Goal: Book appointment/travel/reservation

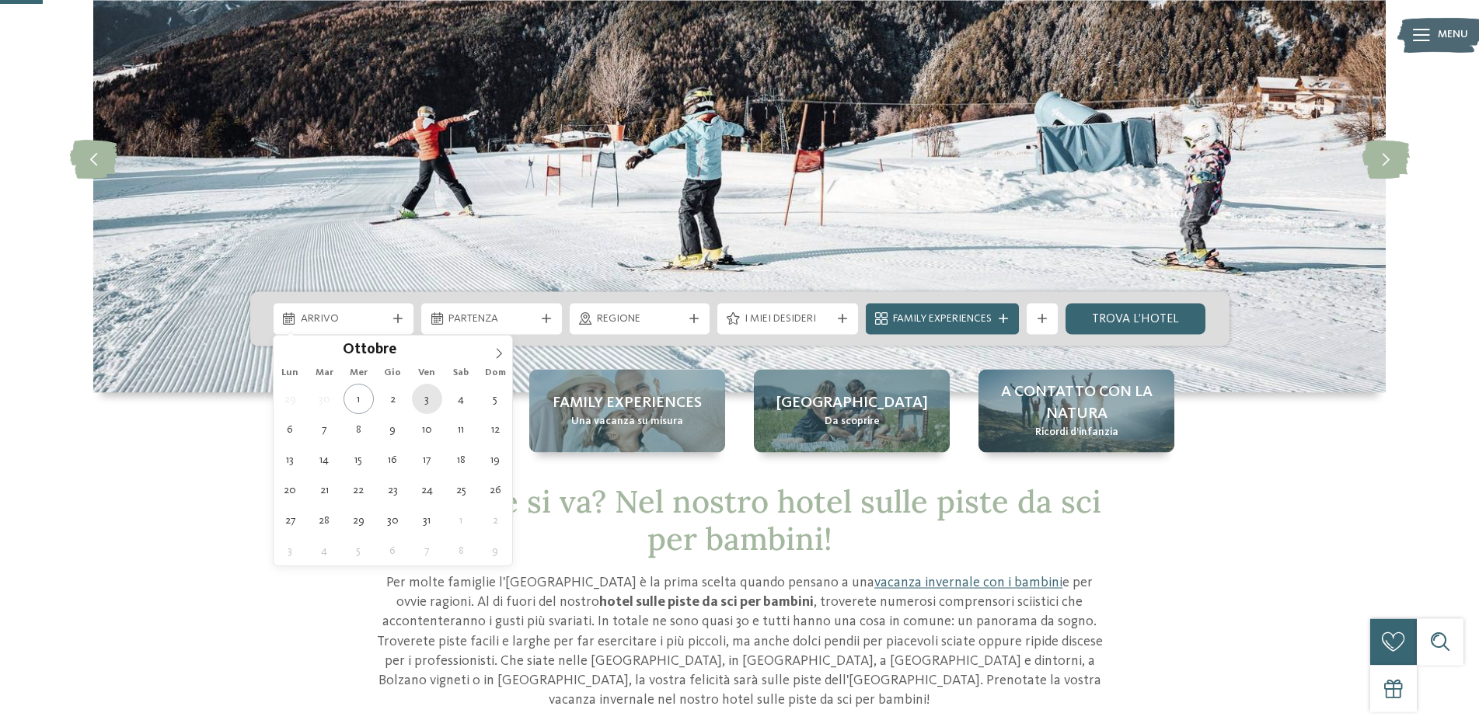
scroll to position [158, 0]
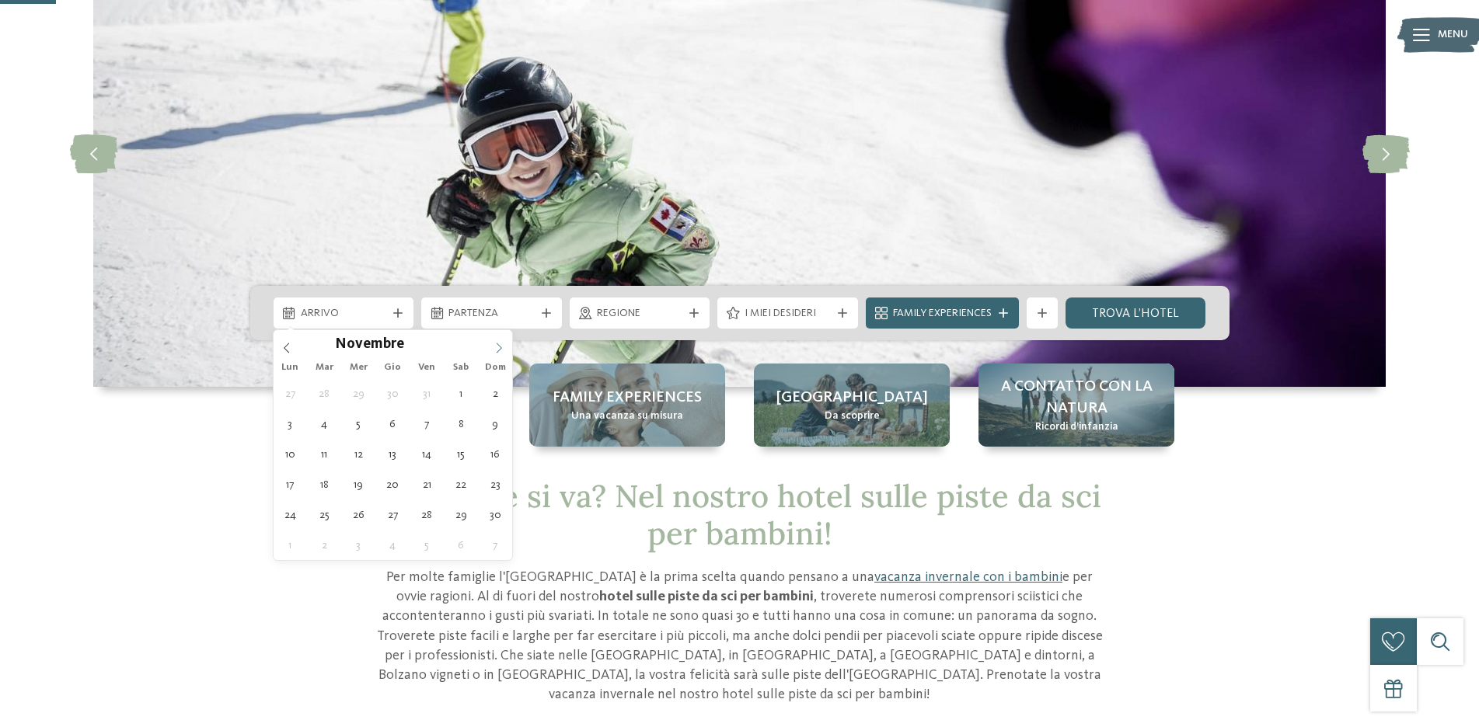
click at [496, 343] on icon at bounding box center [498, 348] width 11 height 11
type div "28.12.2025"
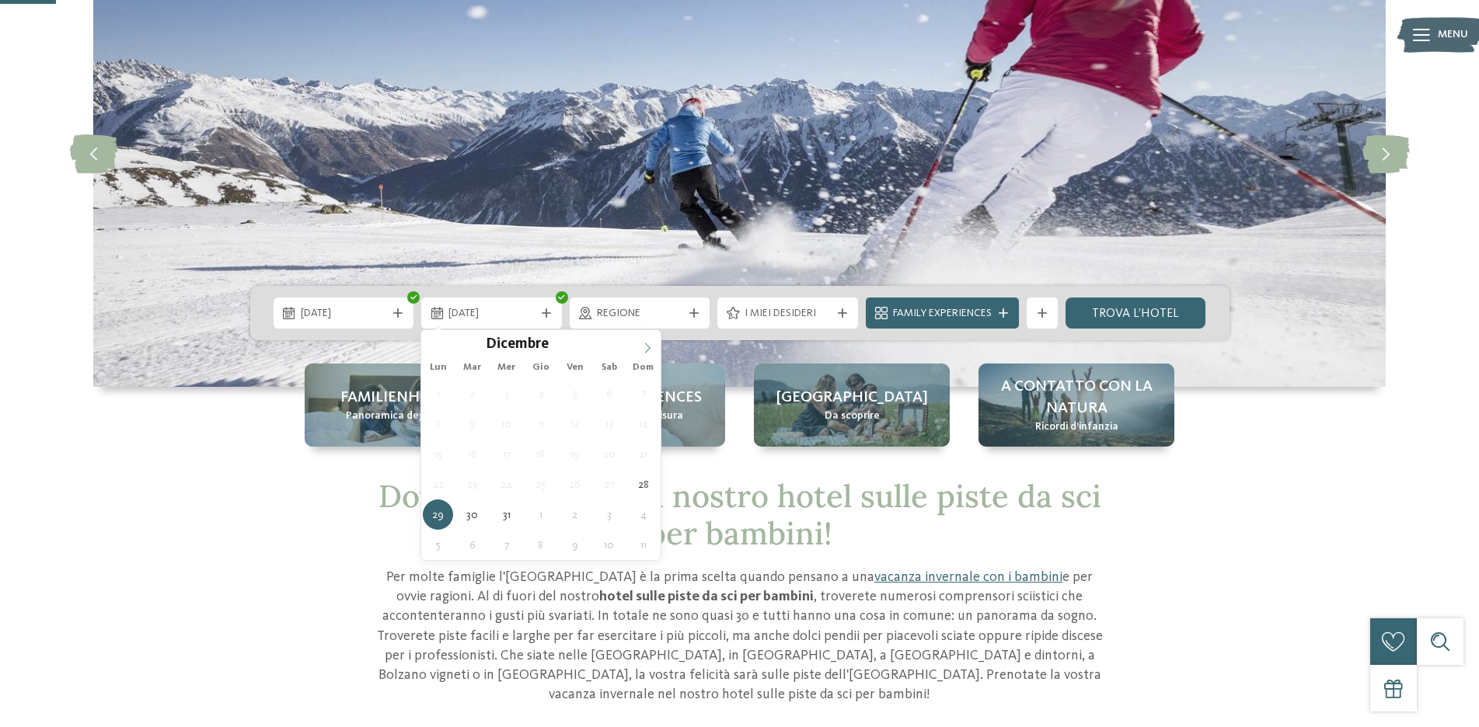
type input "****"
click at [643, 349] on icon at bounding box center [647, 348] width 11 height 11
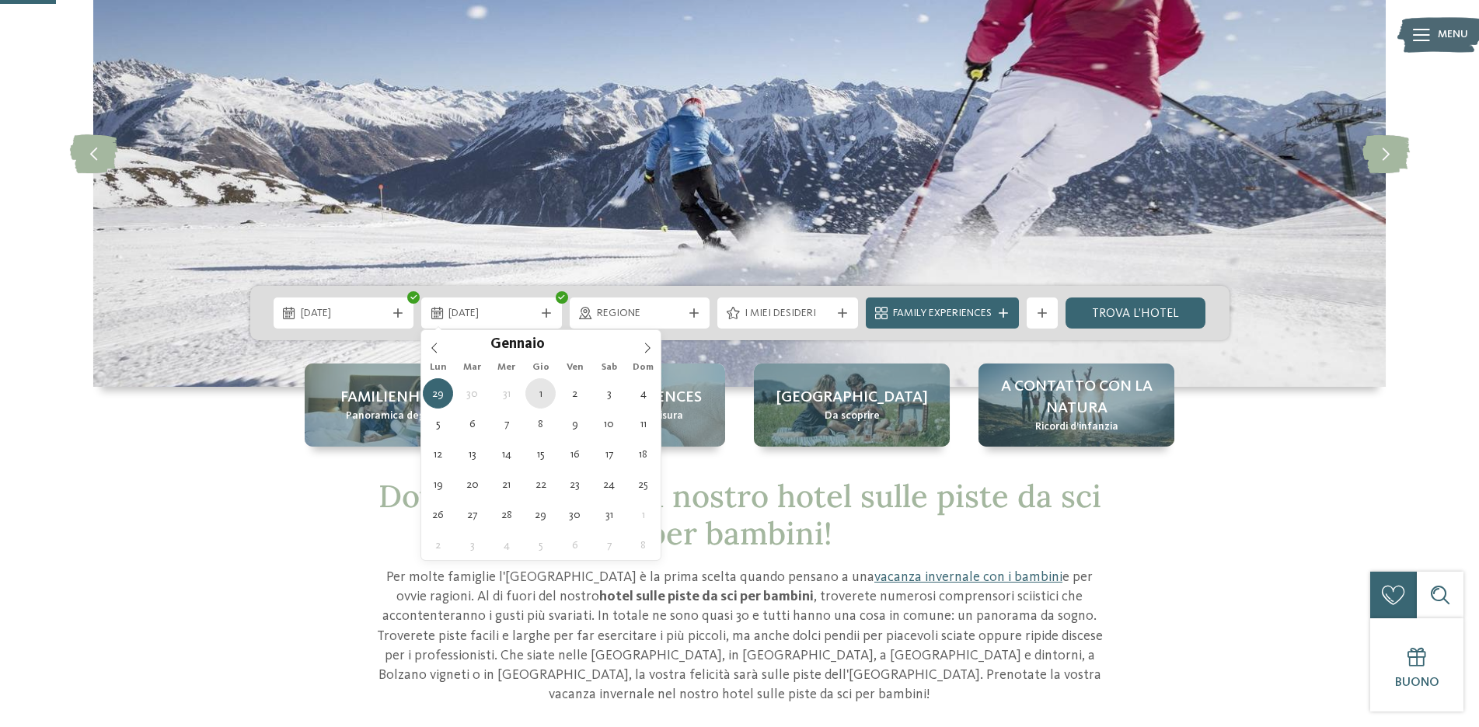
type div "01.01.2026"
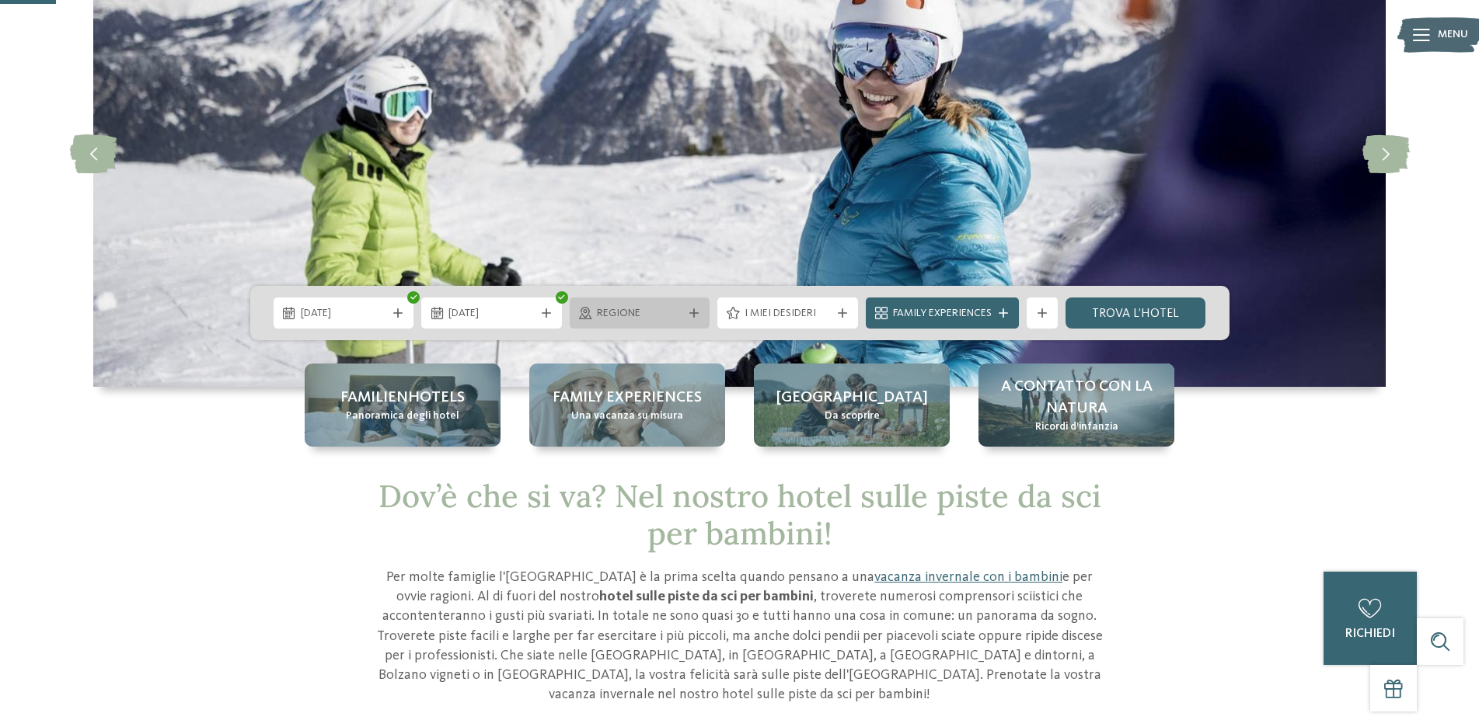
click at [670, 314] on span "Regione" at bounding box center [640, 314] width 86 height 16
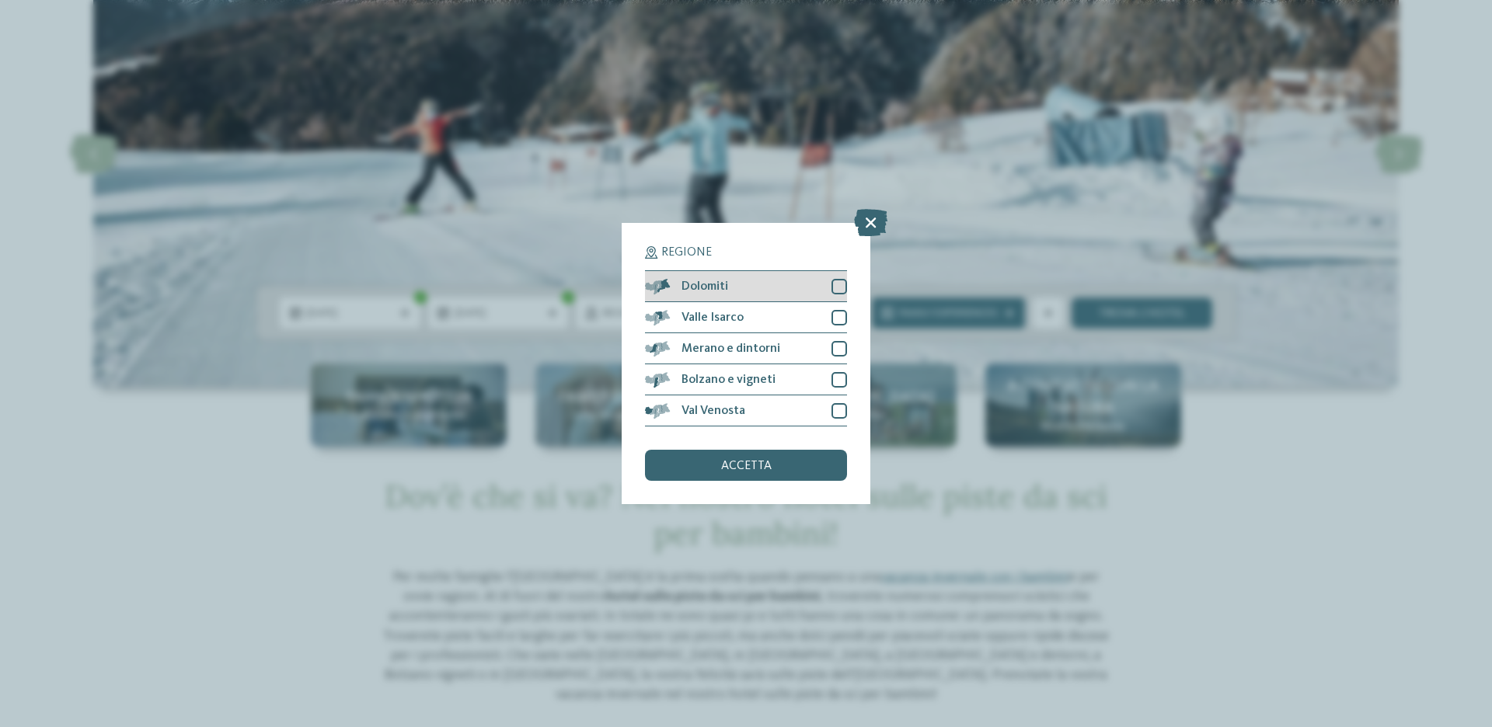
click at [838, 287] on div at bounding box center [839, 287] width 16 height 16
click at [846, 313] on div at bounding box center [839, 318] width 16 height 16
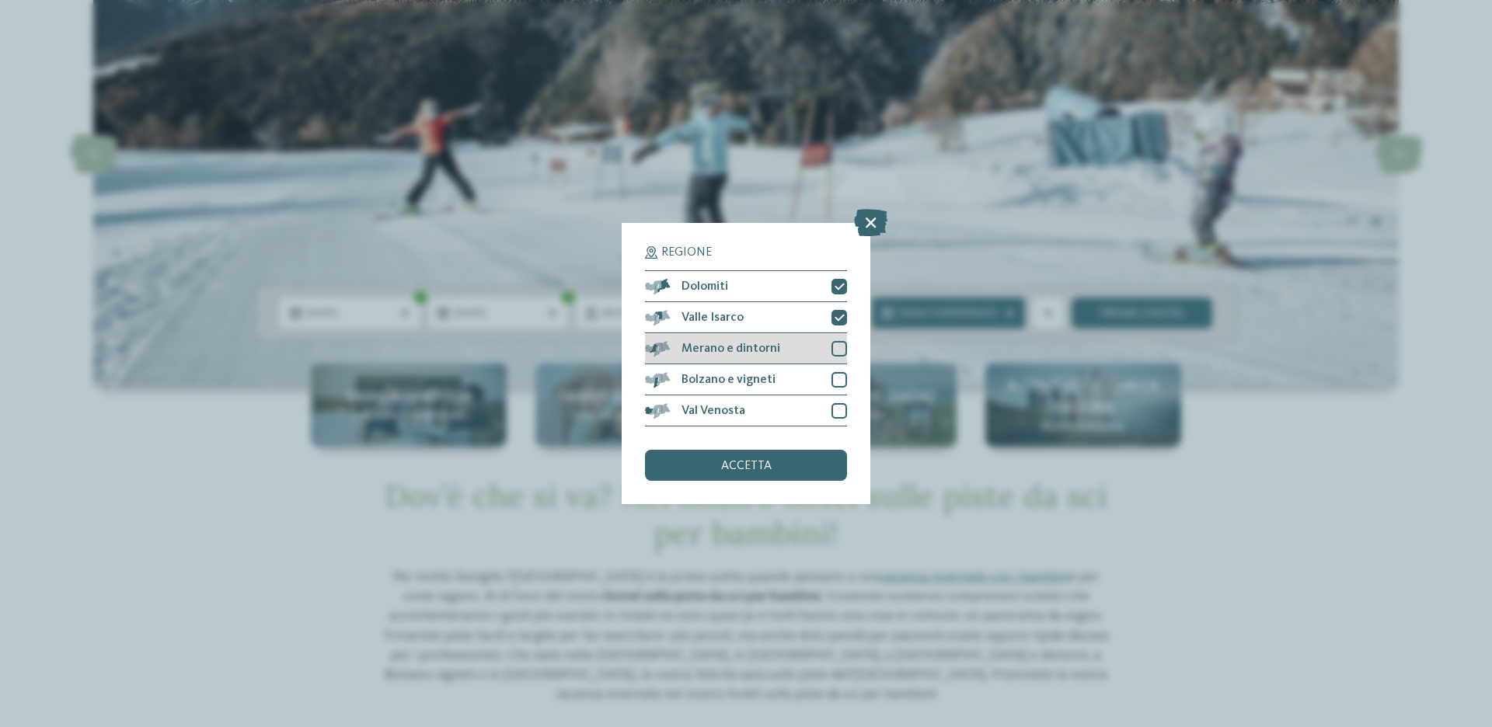
click at [835, 351] on div at bounding box center [839, 349] width 16 height 16
click at [837, 377] on div at bounding box center [839, 380] width 16 height 16
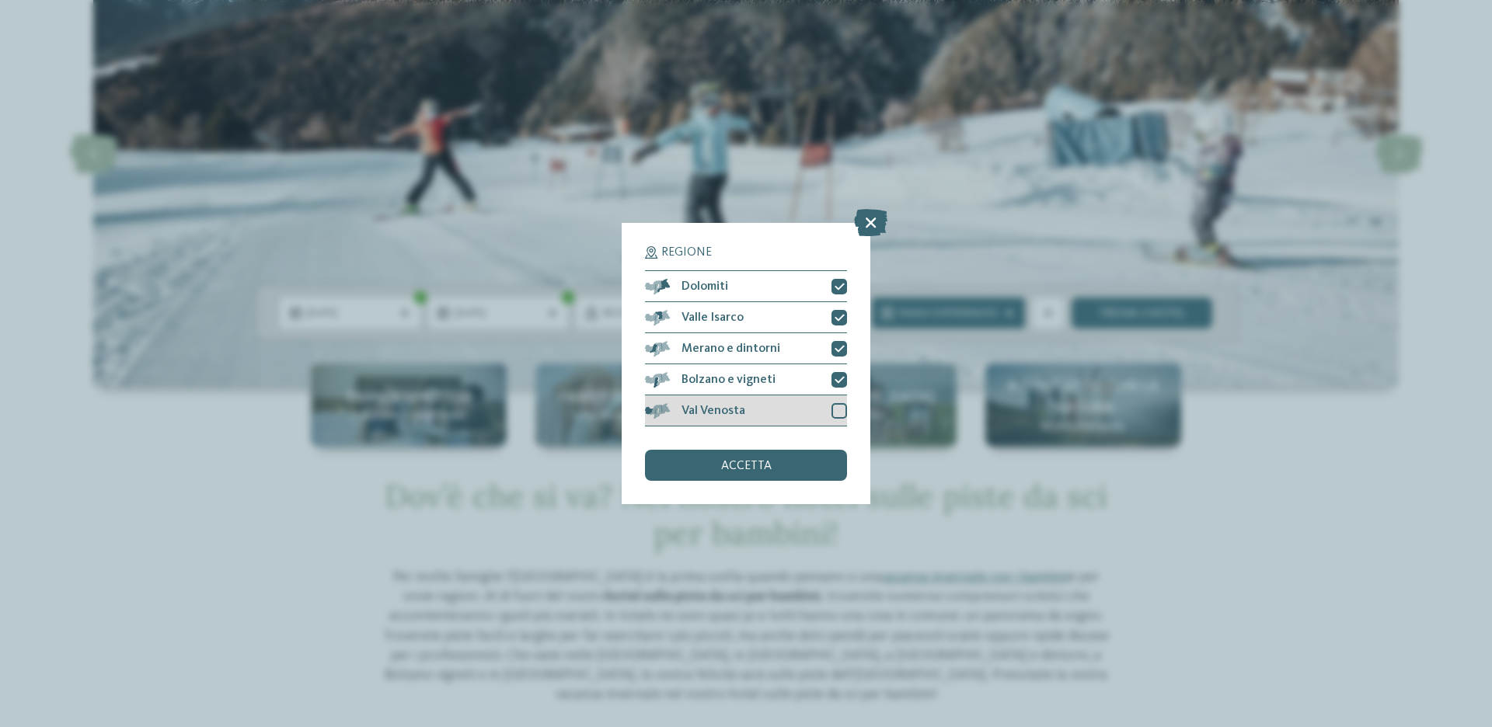
click at [834, 407] on div at bounding box center [839, 411] width 16 height 16
click at [749, 462] on span "accetta" at bounding box center [746, 466] width 51 height 12
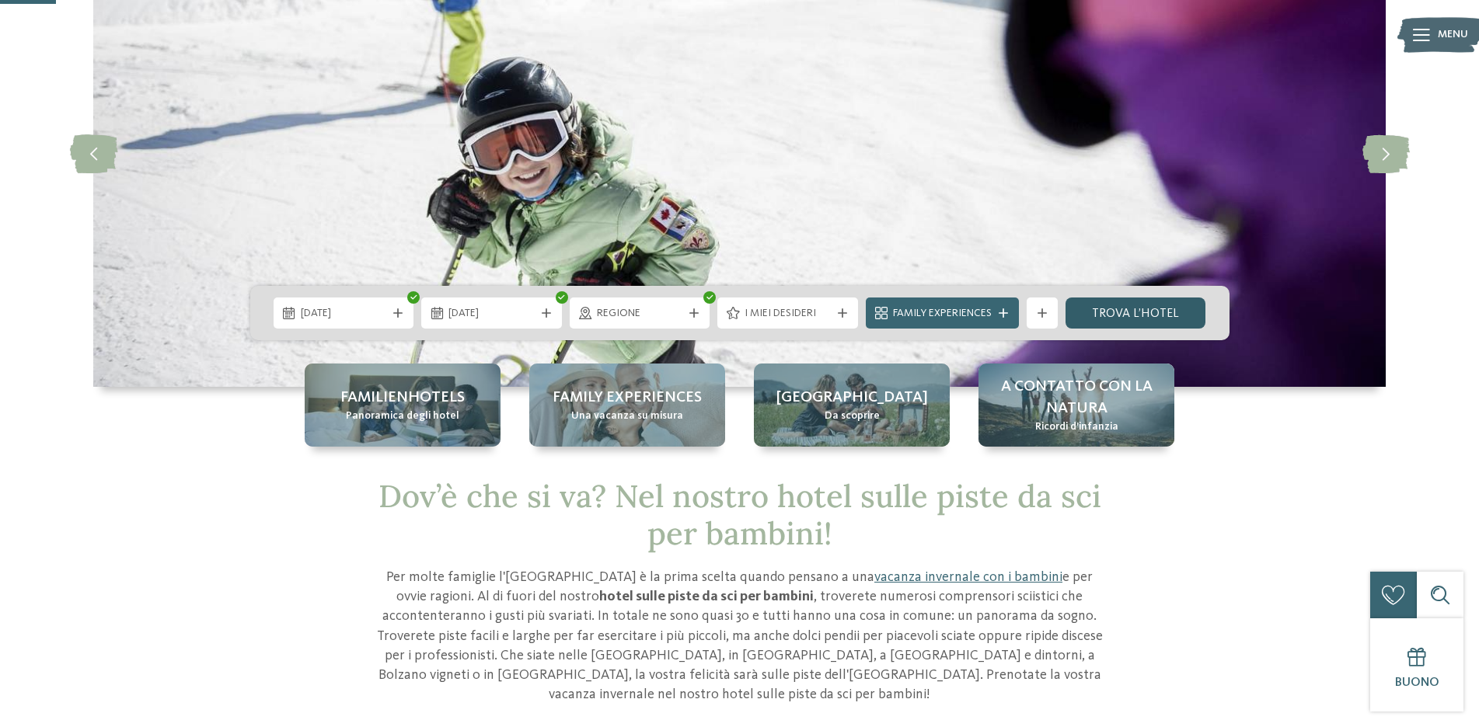
click at [1148, 308] on link "trova l’hotel" at bounding box center [1135, 313] width 141 height 31
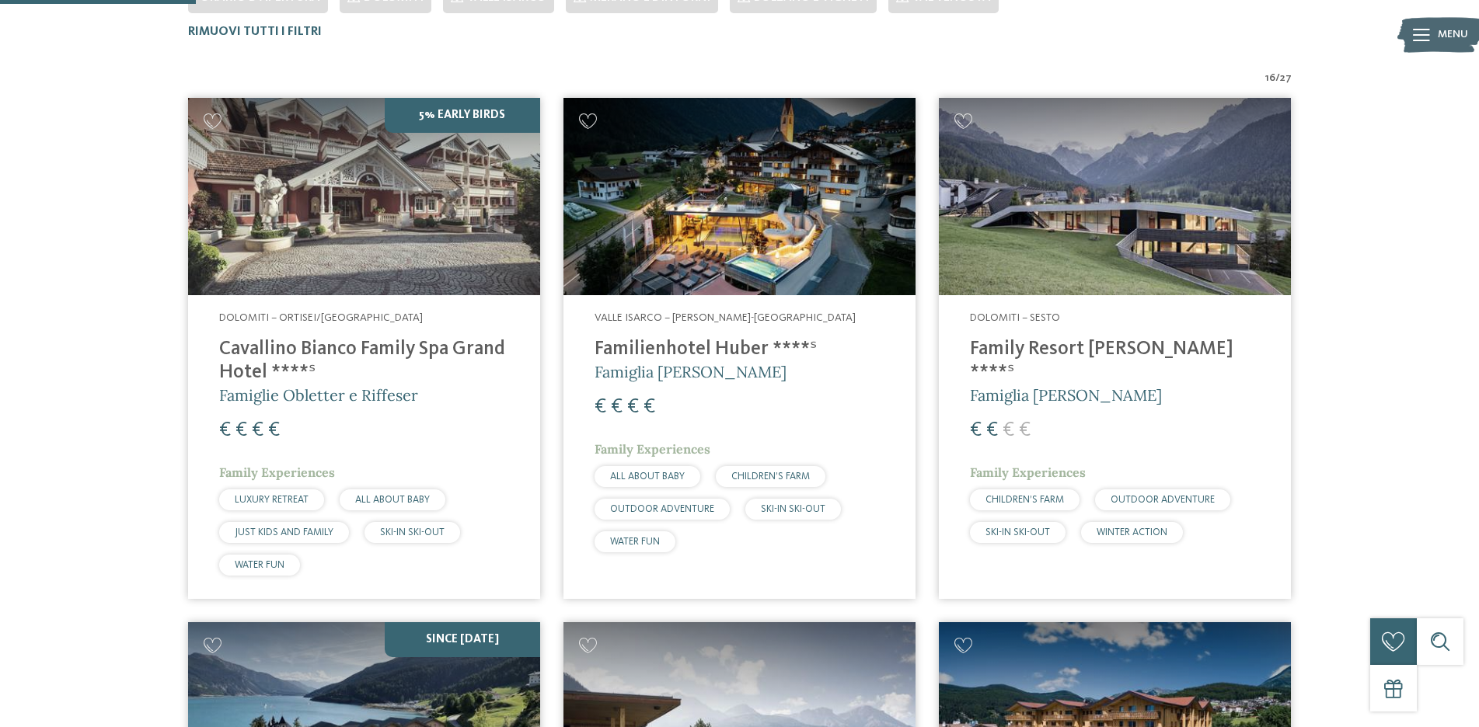
scroll to position [509, 0]
click at [1047, 344] on h4 "Family Resort [PERSON_NAME] ****ˢ" at bounding box center [1115, 361] width 290 height 47
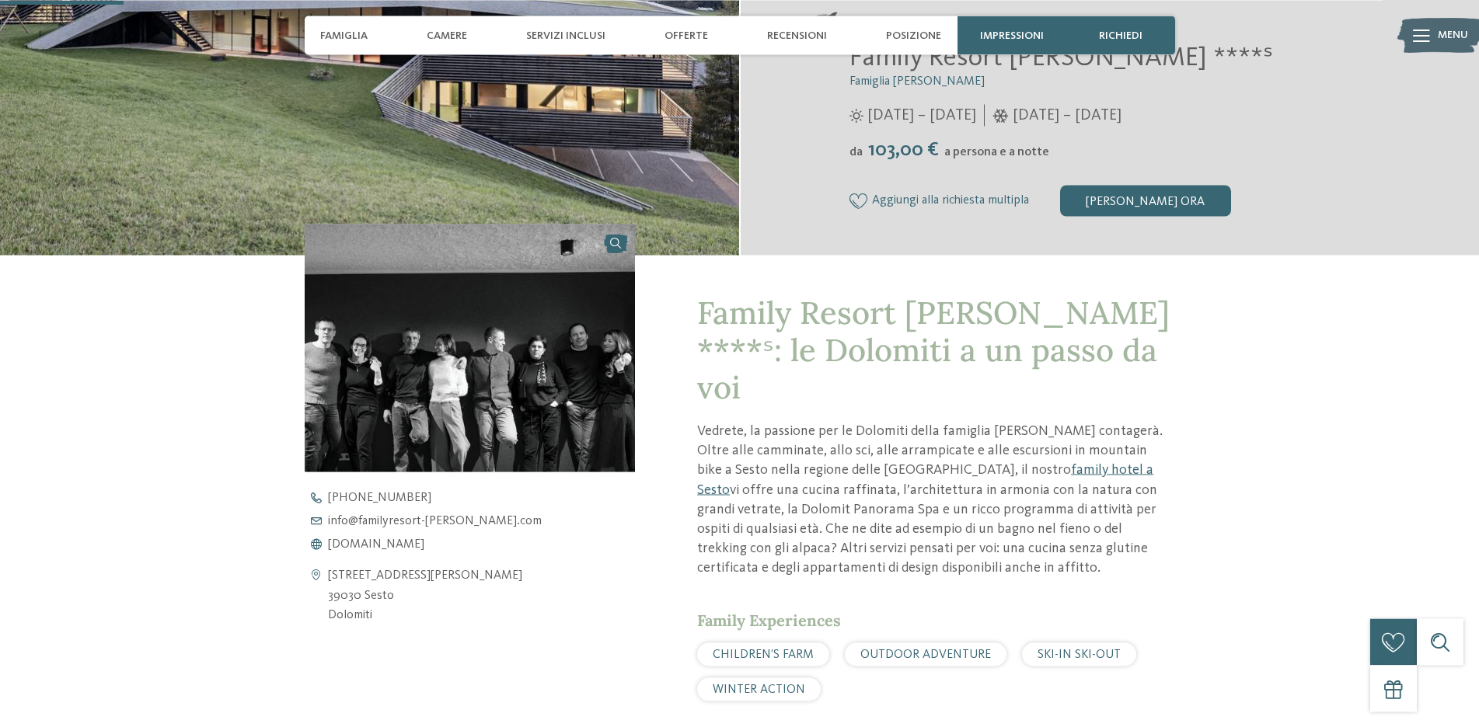
scroll to position [396, 0]
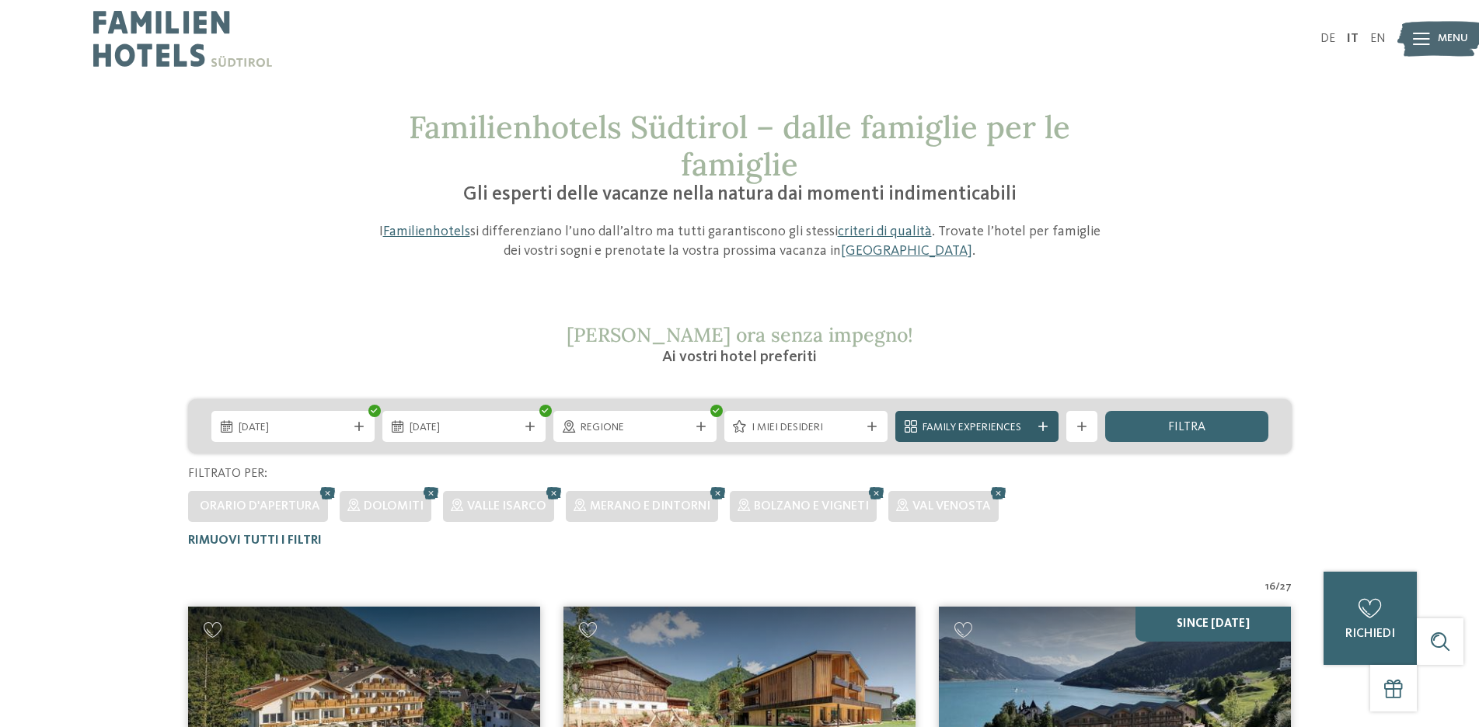
click at [1025, 423] on span "Family Experiences" at bounding box center [976, 428] width 109 height 16
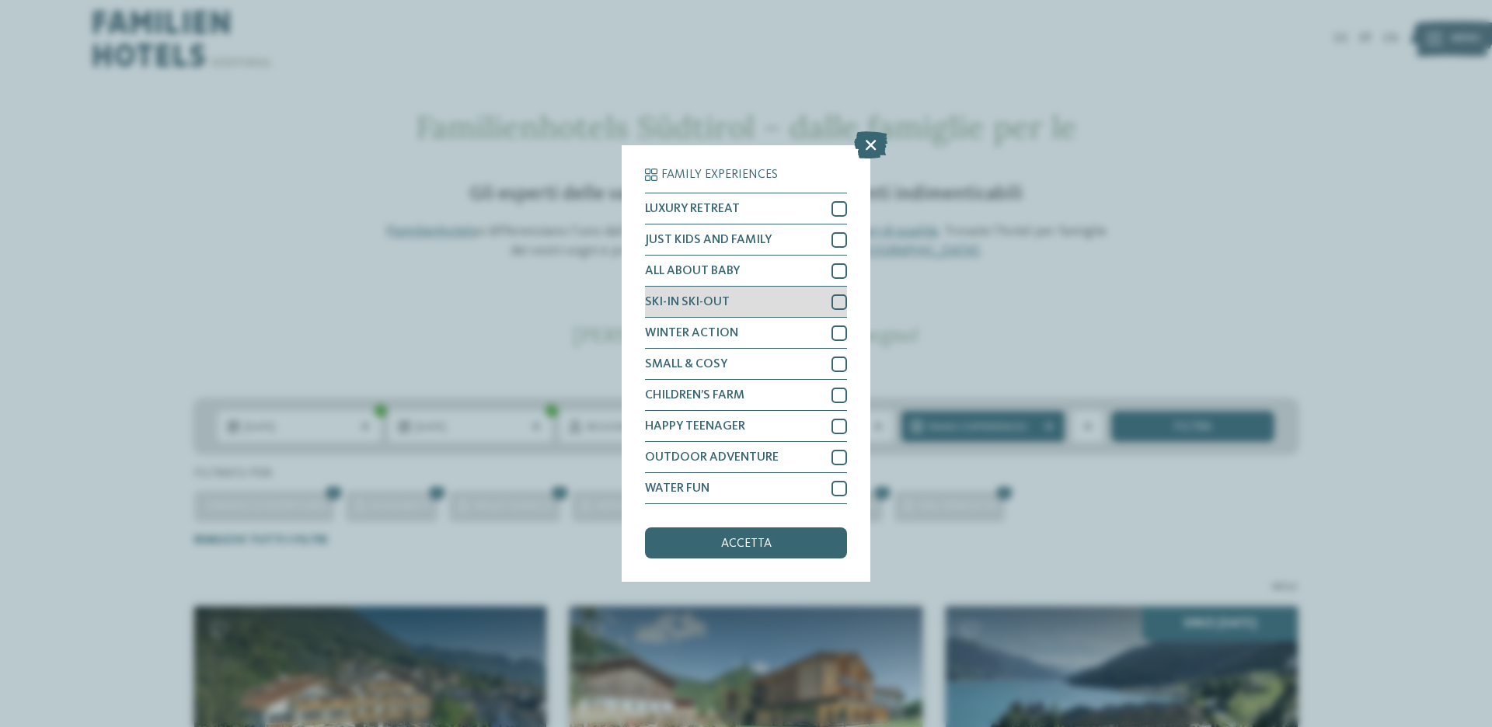
click at [835, 299] on div at bounding box center [839, 302] width 16 height 16
click at [752, 544] on span "accetta" at bounding box center [746, 544] width 51 height 12
